Goal: Task Accomplishment & Management: Complete application form

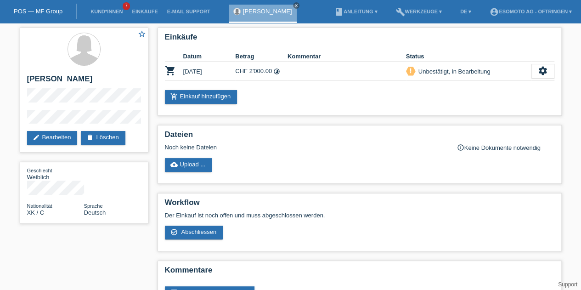
click at [539, 67] on icon "settings" at bounding box center [543, 71] width 10 height 10
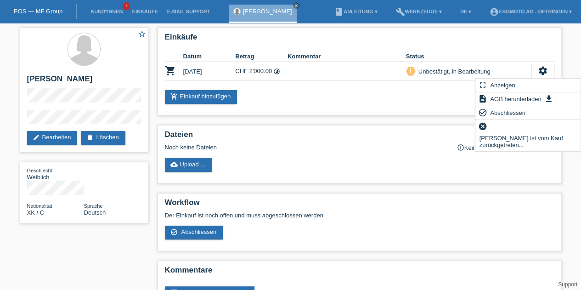
click at [505, 113] on span "Abschliessen" at bounding box center [508, 112] width 38 height 11
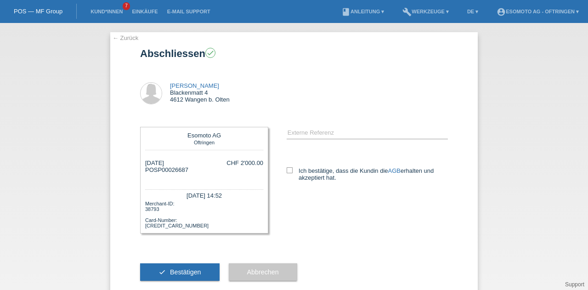
click at [287, 169] on icon at bounding box center [290, 170] width 6 height 6
click at [287, 169] on input "Ich bestätige, dass die Kundin die AGB erhalten und akzeptiert hat." at bounding box center [290, 170] width 6 height 6
checkbox input "true"
click at [198, 271] on button "check Bestätigen" at bounding box center [179, 271] width 79 height 17
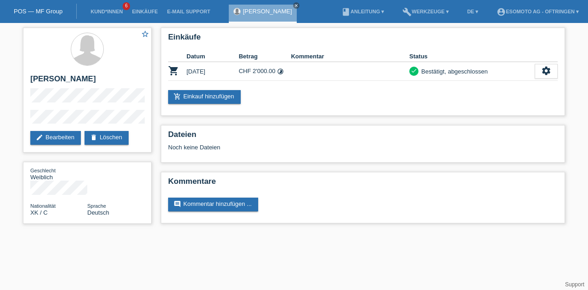
click at [116, 12] on link "Kund*innen" at bounding box center [106, 12] width 41 height 6
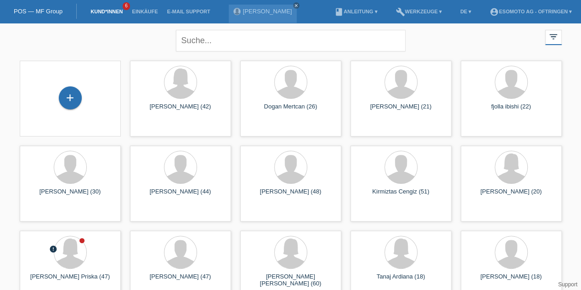
click at [70, 94] on div "+" at bounding box center [70, 97] width 23 height 23
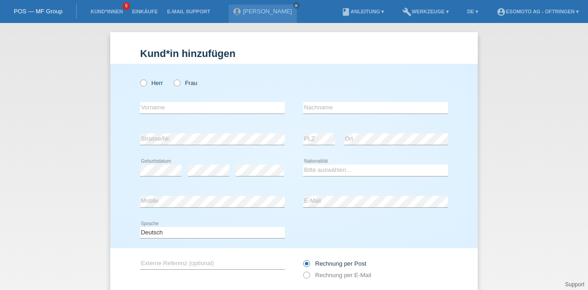
click at [145, 82] on label "Herr" at bounding box center [151, 82] width 23 height 7
click at [145, 82] on input "Herr" at bounding box center [143, 82] width 6 height 6
radio input "true"
click at [149, 111] on input "text" at bounding box center [212, 107] width 145 height 11
type input "Sanli"
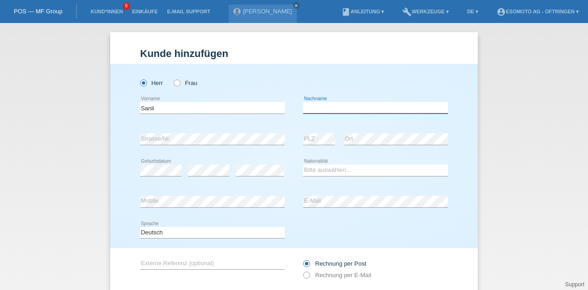
click at [308, 107] on input "text" at bounding box center [375, 107] width 145 height 11
type input "Kemal"
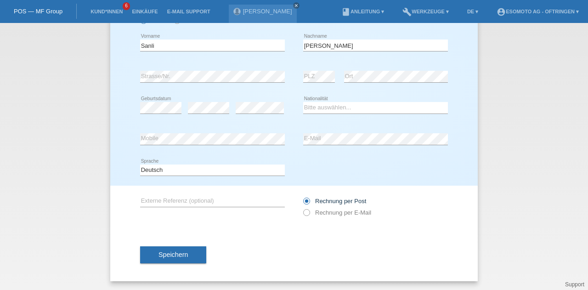
click at [250, 119] on div "error" at bounding box center [260, 107] width 48 height 31
click at [322, 112] on select "Bitte auswählen... Schweiz Deutschland Liechtenstein Österreich ------------ Af…" at bounding box center [375, 107] width 145 height 11
select select "TR"
click at [303, 102] on select "Bitte auswählen... Schweiz Deutschland Liechtenstein Österreich ------------ Af…" at bounding box center [375, 107] width 145 height 11
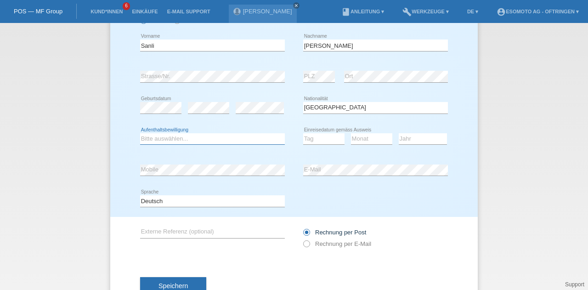
click at [196, 139] on select "Bitte auswählen... C B B - Flüchtlingsstatus Andere" at bounding box center [212, 138] width 145 height 11
select select "C"
click at [140, 133] on select "Bitte auswählen... C B B - Flüchtlingsstatus Andere" at bounding box center [212, 138] width 145 height 11
click at [311, 140] on select "Tag 01 02 03 04 05 06 07 08 09 10 11" at bounding box center [323, 138] width 41 height 11
select select "07"
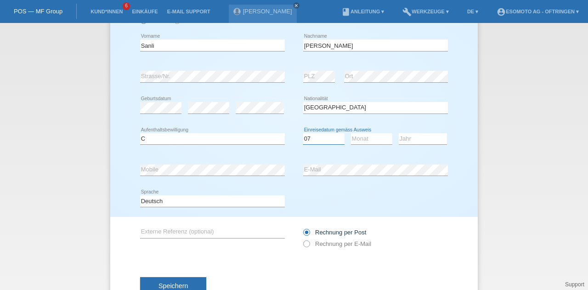
click at [303, 133] on select "Tag 01 02 03 04 05 06 07 08 09 10 11" at bounding box center [323, 138] width 41 height 11
click at [360, 138] on select "Monat 01 02 03 04 05 06 07 08 09 10 11" at bounding box center [371, 138] width 41 height 11
select select "10"
click at [351, 133] on select "Monat 01 02 03 04 05 06 07 08 09 10 11" at bounding box center [371, 138] width 41 height 11
click at [414, 137] on select "Jahr 2025 2024 2023 2022 2021 2020 2019 2018 2017 2016 2015 2014 2013 2012 2011…" at bounding box center [423, 138] width 48 height 11
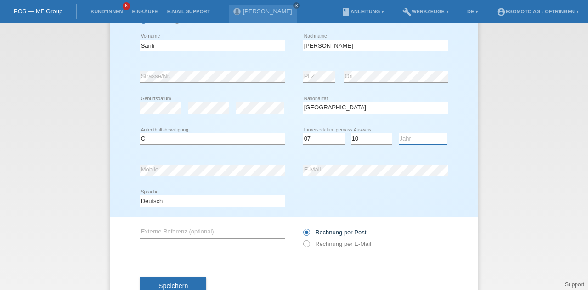
select select "1980"
click at [399, 133] on select "Jahr 2025 2024 2023 2022 2021 2020 2019 2018 2017 2016 2015 2014 2013 2012 2011…" at bounding box center [423, 138] width 48 height 11
click at [206, 177] on div "error Mobile" at bounding box center [212, 169] width 145 height 31
click at [323, 242] on label "Rechnung per E-Mail" at bounding box center [337, 243] width 68 height 7
click at [309, 242] on input "Rechnung per E-Mail" at bounding box center [306, 245] width 6 height 11
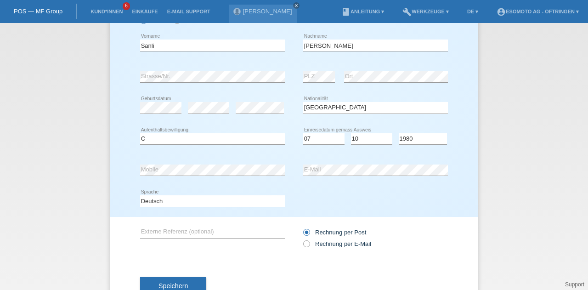
radio input "true"
click at [158, 282] on span "Speichern" at bounding box center [172, 285] width 29 height 7
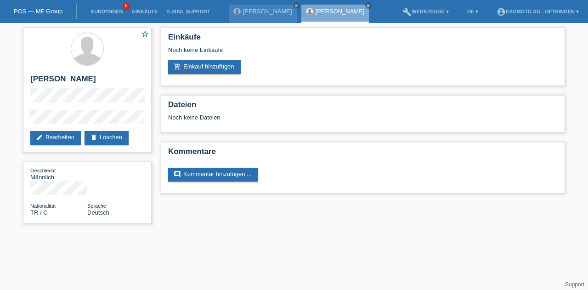
click at [222, 68] on link "add_shopping_cart Einkauf hinzufügen" at bounding box center [204, 67] width 73 height 14
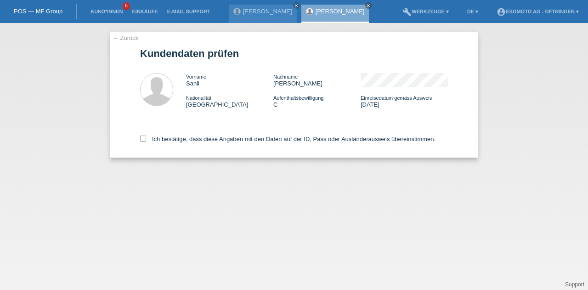
click at [144, 139] on icon at bounding box center [143, 139] width 6 height 6
click at [144, 139] on input "Ich bestätige, dass diese Angaben mit den Daten auf der ID, Pass oder Ausländer…" at bounding box center [143, 139] width 6 height 6
checkbox input "true"
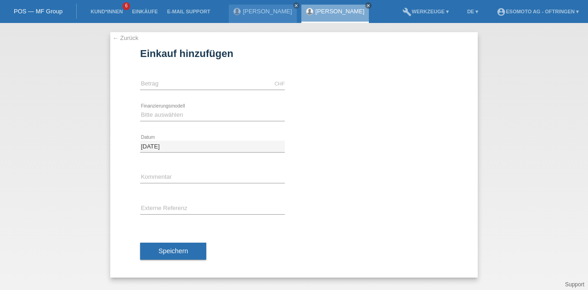
click at [119, 35] on link "← Zurück" at bounding box center [126, 37] width 26 height 7
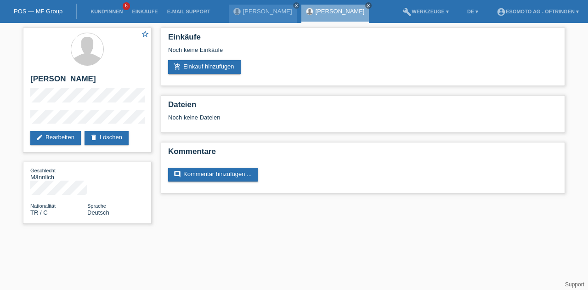
click at [206, 78] on div "Einkäufe Noch keine Einkäufe add_shopping_cart Einkauf hinzufügen" at bounding box center [363, 57] width 404 height 58
click at [212, 66] on link "add_shopping_cart Einkauf hinzufügen" at bounding box center [204, 67] width 73 height 14
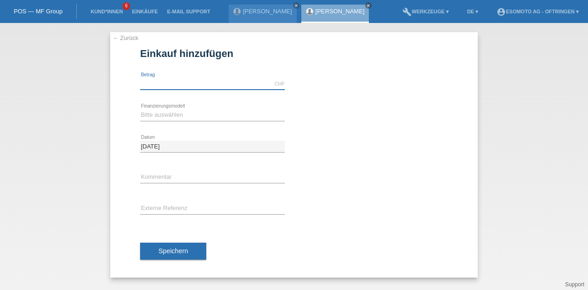
click at [192, 85] on input "text" at bounding box center [212, 83] width 145 height 11
type input "2490.00"
click at [157, 109] on select "Bitte auswählen Fixe Raten Kauf auf Rechnung mit Teilzahlungsoption" at bounding box center [212, 114] width 145 height 11
select select "69"
click at [140, 109] on select "Bitte auswählen Fixe Raten Kauf auf Rechnung mit Teilzahlungsoption" at bounding box center [212, 114] width 145 height 11
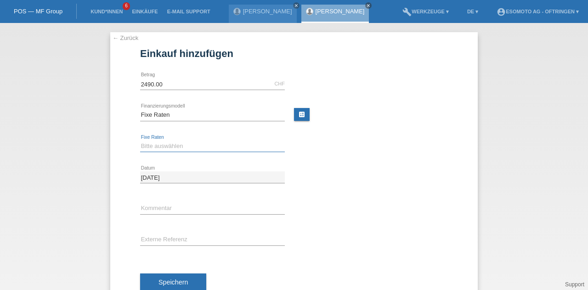
click at [151, 147] on select "Bitte auswählen 12 Raten 24 Raten 36 Raten 48 Raten" at bounding box center [212, 146] width 145 height 11
select select "139"
click at [140, 141] on select "Bitte auswählen 12 Raten 24 Raten 36 Raten 48 Raten" at bounding box center [212, 146] width 145 height 11
click at [167, 283] on span "Speichern" at bounding box center [172, 281] width 29 height 7
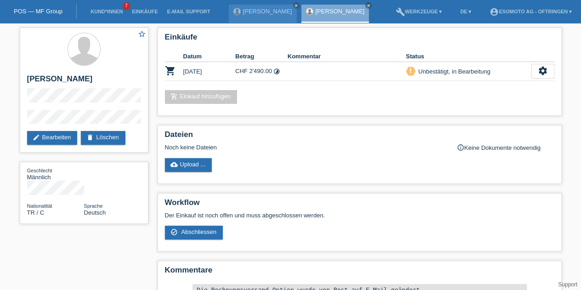
click at [37, 141] on link "edit Bearbeiten" at bounding box center [52, 138] width 51 height 14
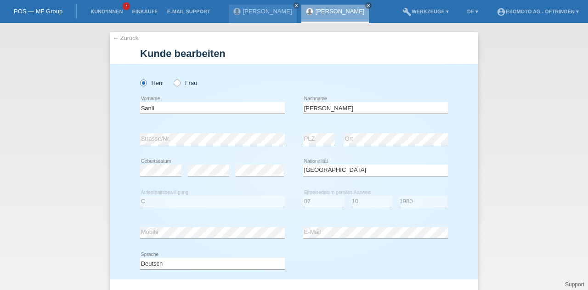
select select "TR"
select select "C"
select select "07"
select select "10"
select select "1980"
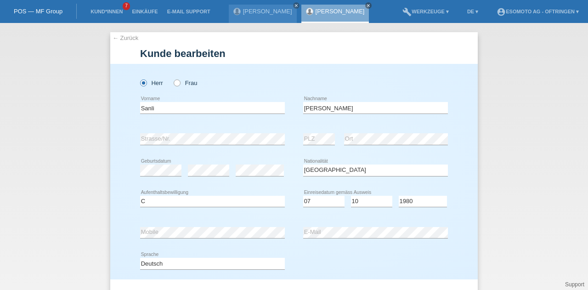
click at [113, 35] on link "← Zurück" at bounding box center [126, 37] width 26 height 7
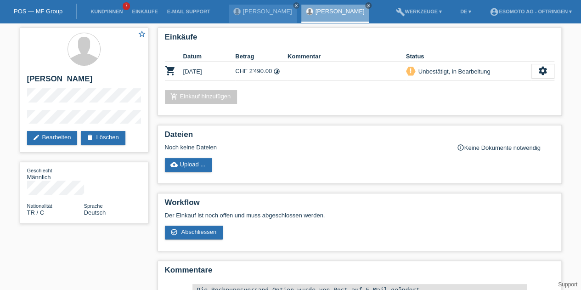
click at [46, 140] on link "edit Bearbeiten" at bounding box center [52, 138] width 51 height 14
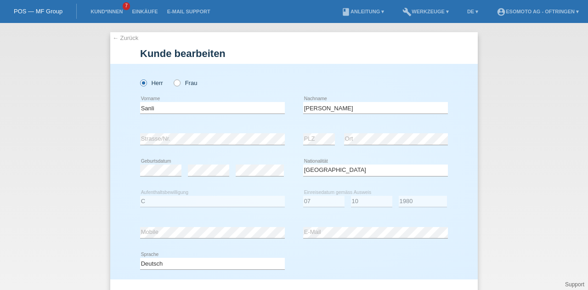
select select "TR"
select select "C"
select select "07"
select select "10"
select select "1980"
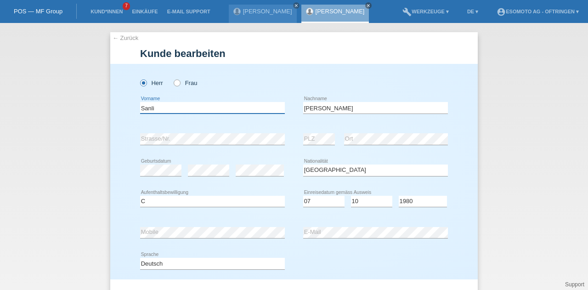
click at [141, 105] on input "Sanli" at bounding box center [212, 107] width 145 height 11
click at [308, 106] on input "[PERSON_NAME]" at bounding box center [375, 107] width 145 height 11
click at [80, 149] on div "← Zurück Kunde bearbeiten Herr Frau Sanli error Vorname [PERSON_NAME]" at bounding box center [294, 156] width 588 height 267
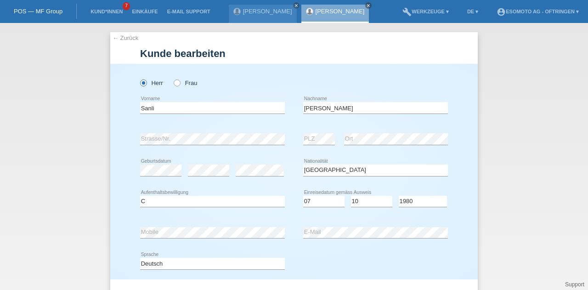
click at [114, 34] on div "← Zurück Kunde bearbeiten Herr Frau PLZ" at bounding box center [293, 203] width 367 height 343
click at [118, 41] on div "← Zurück Kunde bearbeiten Herr Frau PLZ" at bounding box center [293, 203] width 367 height 343
click at [118, 36] on link "← Zurück" at bounding box center [126, 37] width 26 height 7
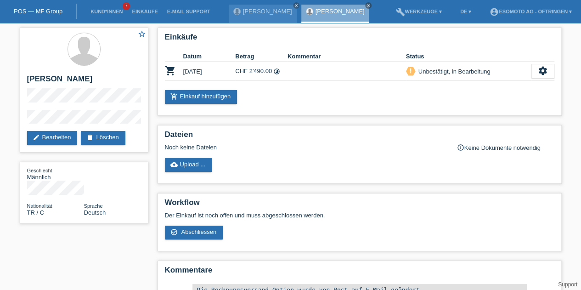
click at [535, 77] on div "settings" at bounding box center [542, 71] width 23 height 15
